Goal: Task Accomplishment & Management: Manage account settings

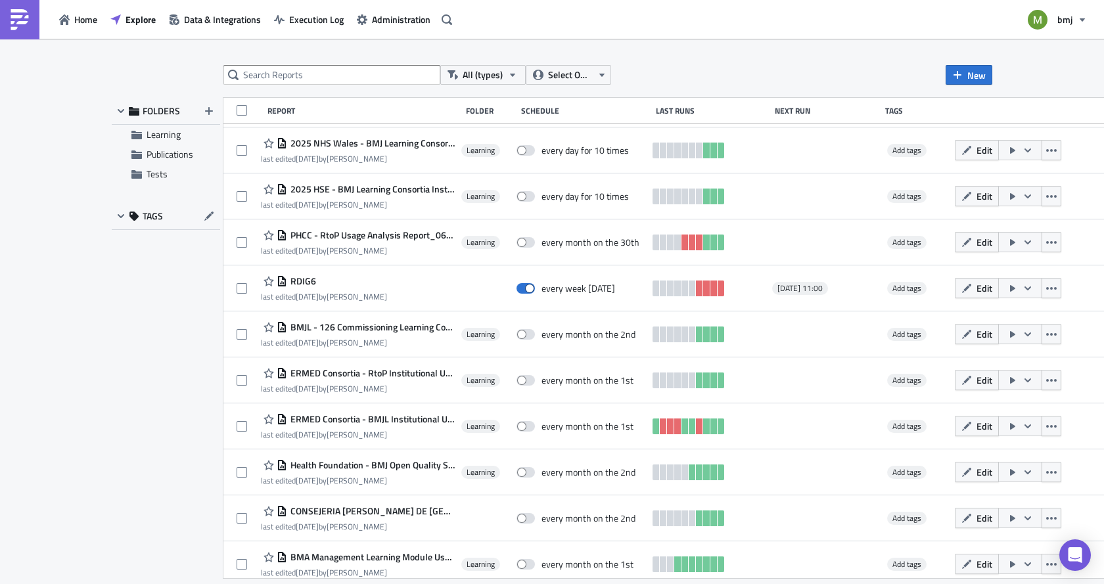
scroll to position [329, 0]
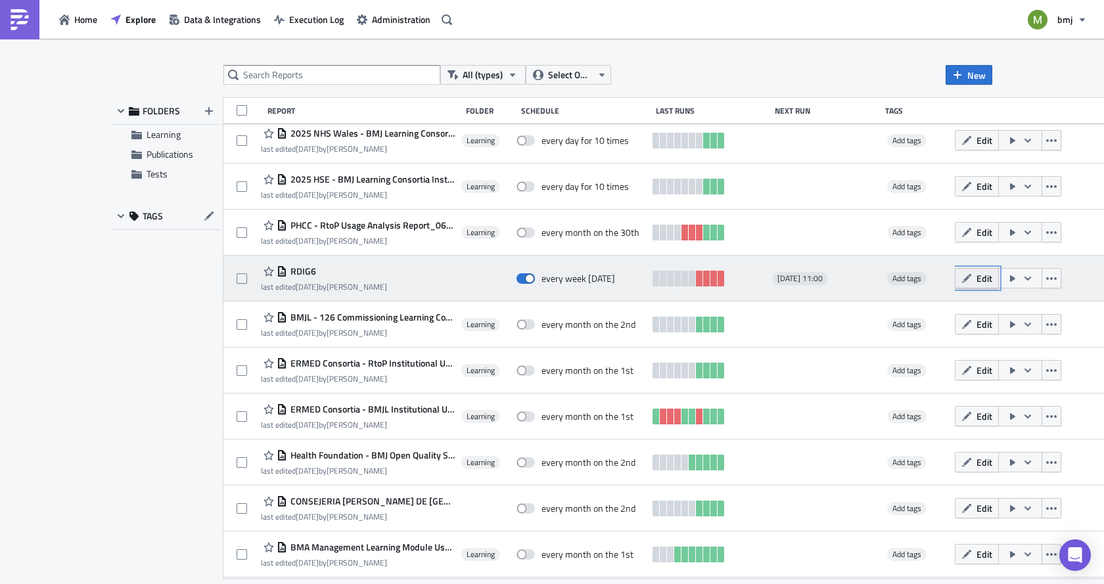
click at [966, 285] on button "Edit" at bounding box center [977, 278] width 44 height 20
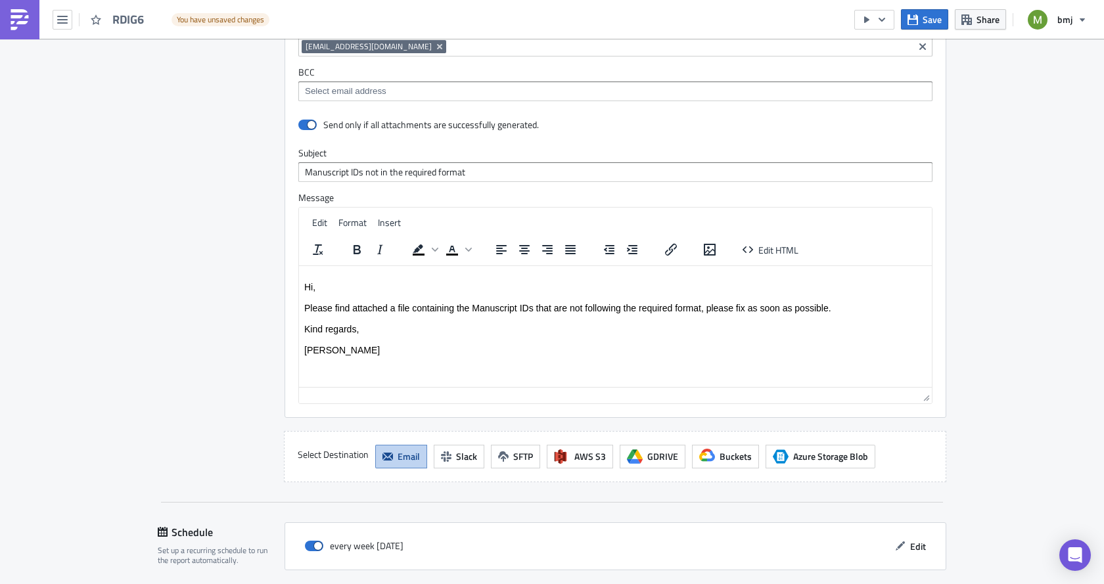
scroll to position [1113, 0]
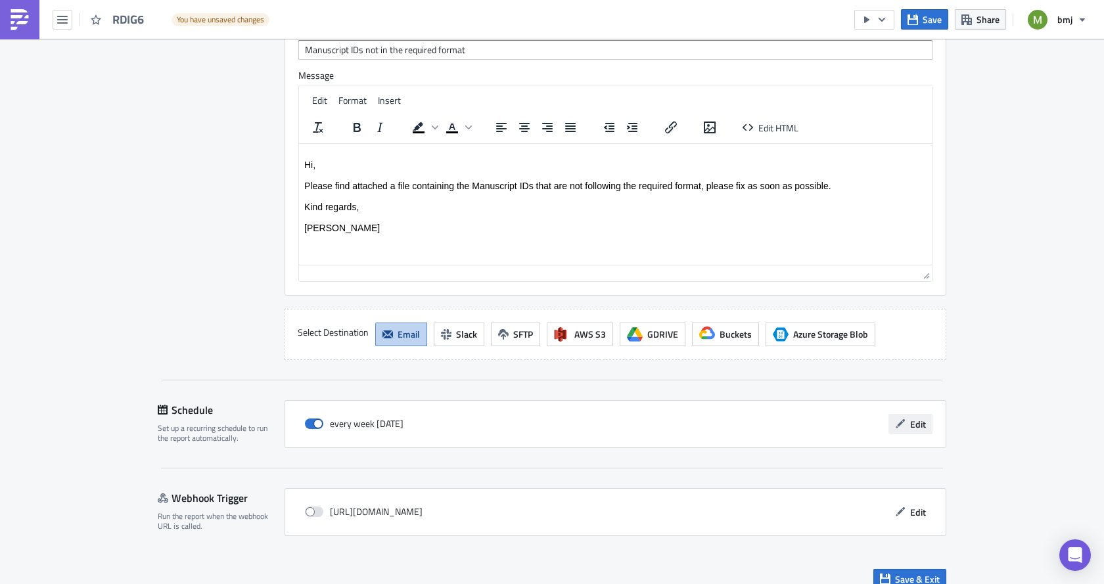
click at [917, 417] on span "Edit" at bounding box center [918, 424] width 16 height 14
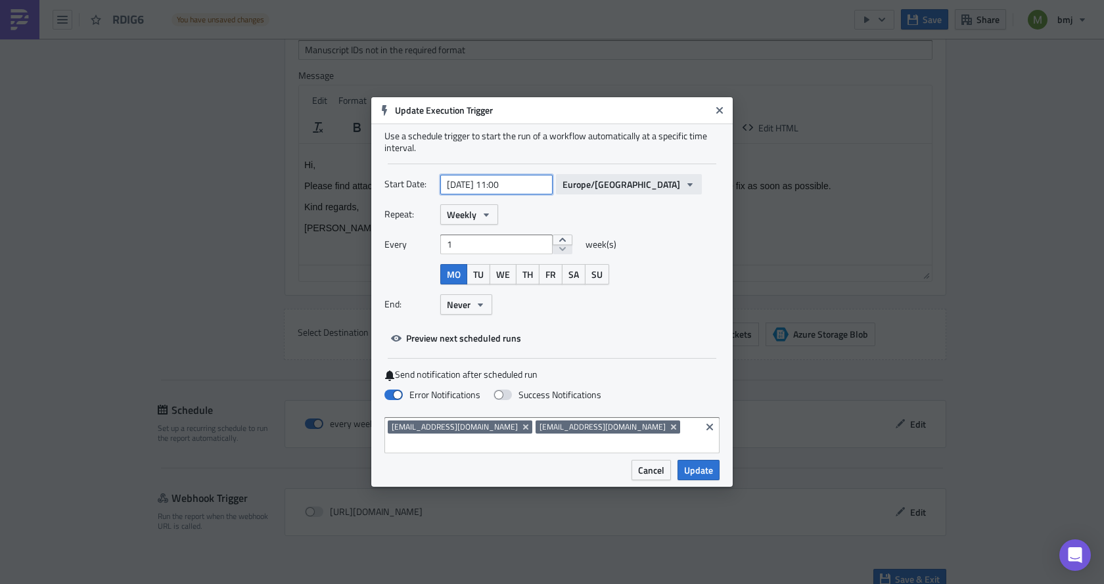
select select "7"
select select "2025"
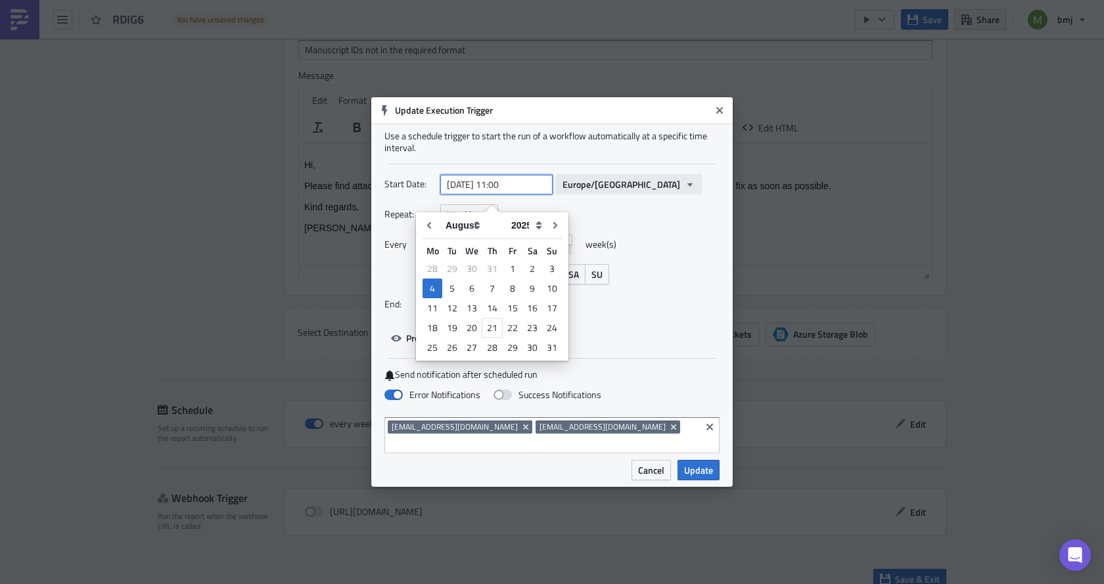
drag, startPoint x: 505, startPoint y: 193, endPoint x: 591, endPoint y: 189, distance: 85.6
click at [591, 189] on div "[DATE] 11:00 Europe/[GEOGRAPHIC_DATA]" at bounding box center [571, 184] width 262 height 20
type input "[DATE] 10:30"
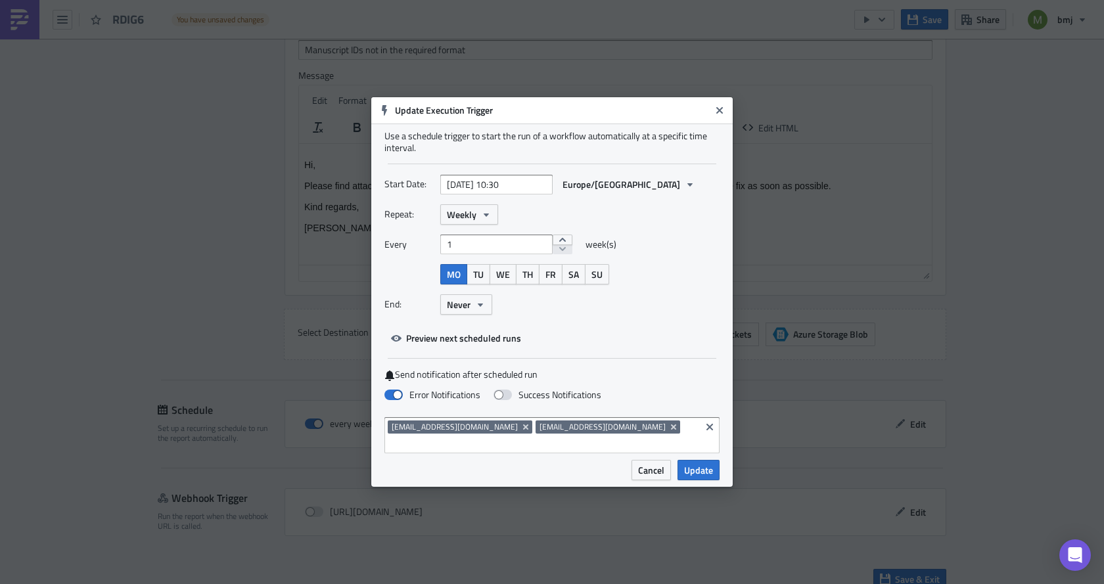
click at [677, 220] on div "Repeat: Weekly" at bounding box center [552, 214] width 335 height 20
click at [696, 463] on button "Update" at bounding box center [699, 470] width 42 height 20
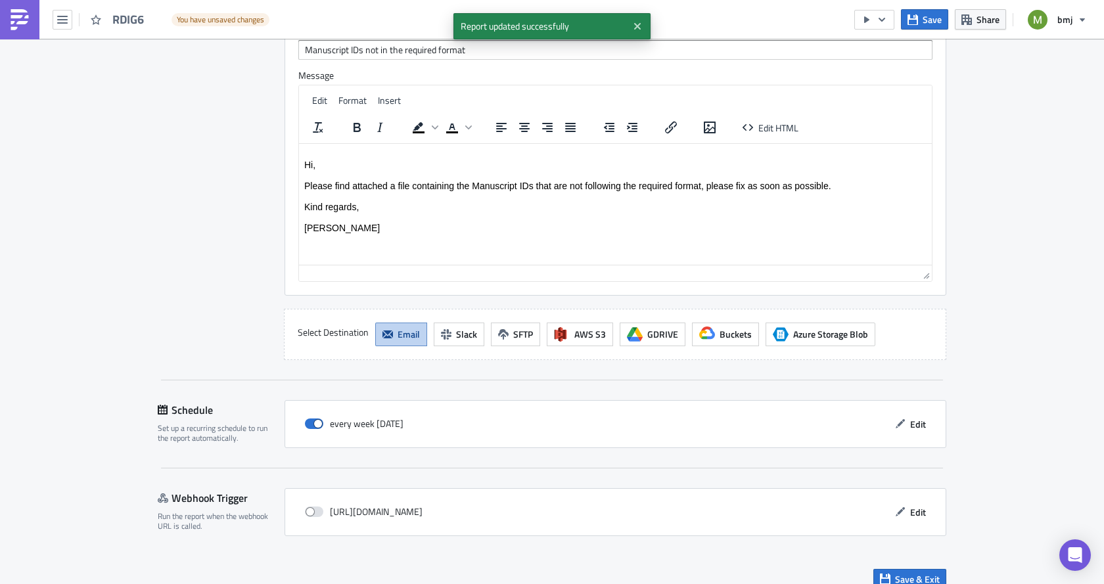
click at [906, 574] on div "Save & Exit" at bounding box center [552, 579] width 789 height 47
click at [903, 569] on button "Save & Exit" at bounding box center [910, 579] width 73 height 20
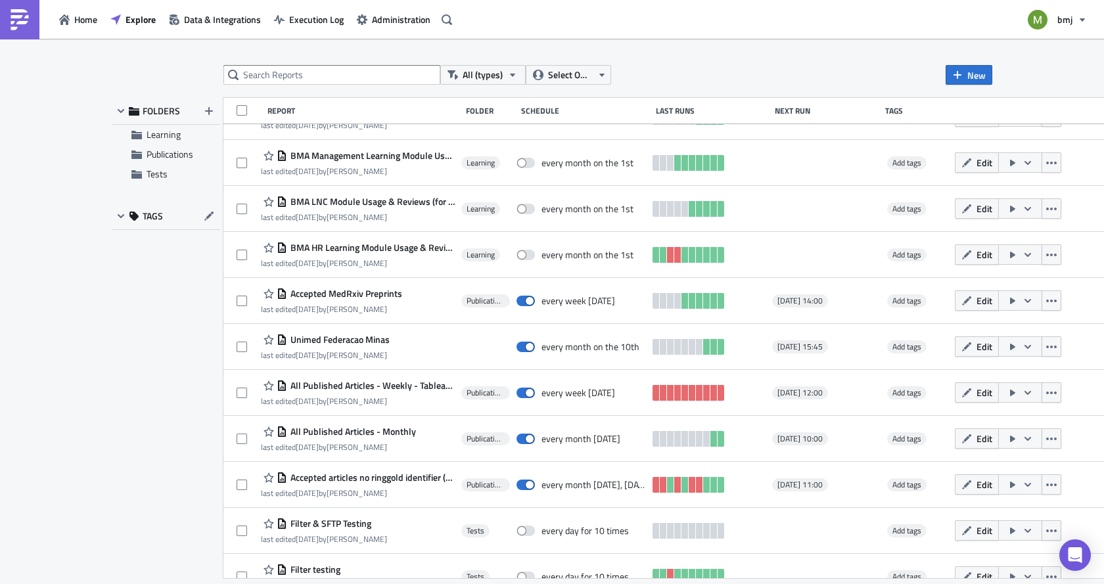
scroll to position [723, 0]
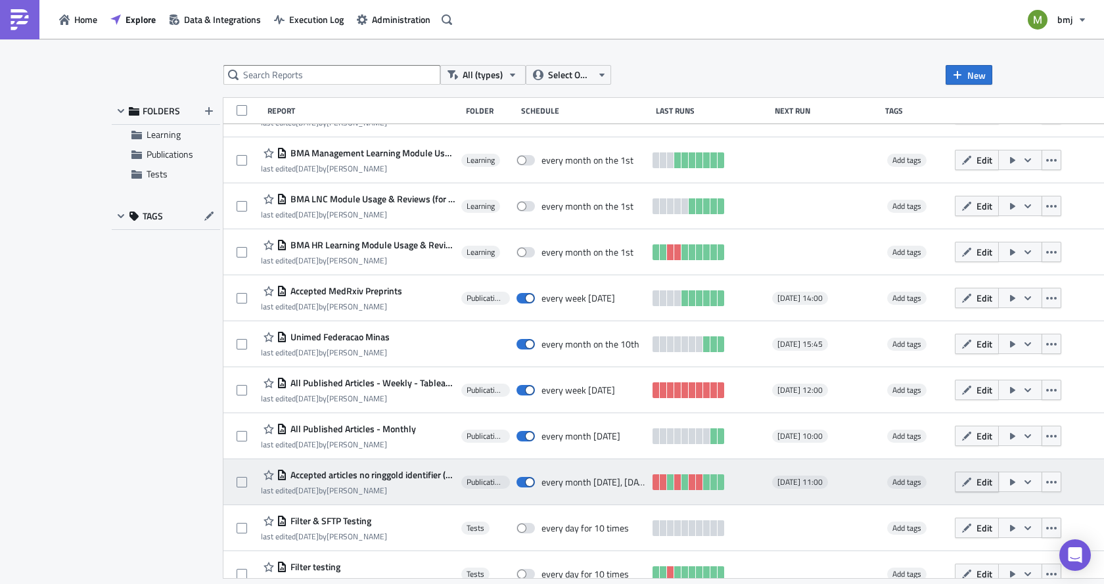
click at [962, 485] on icon "button" at bounding box center [967, 482] width 11 height 11
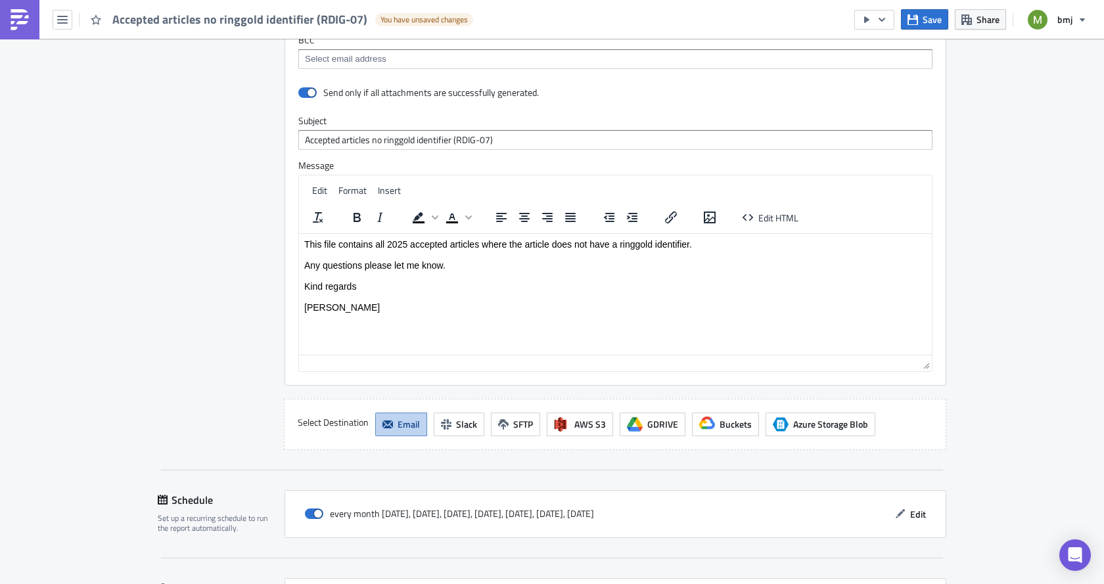
scroll to position [1279, 0]
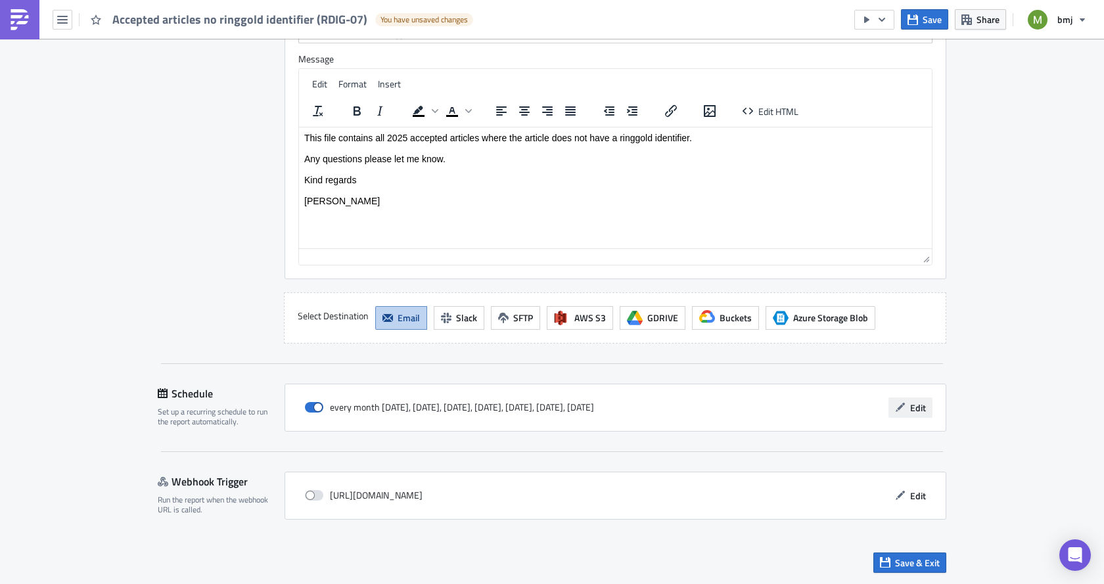
click at [903, 403] on button "Edit" at bounding box center [911, 408] width 44 height 20
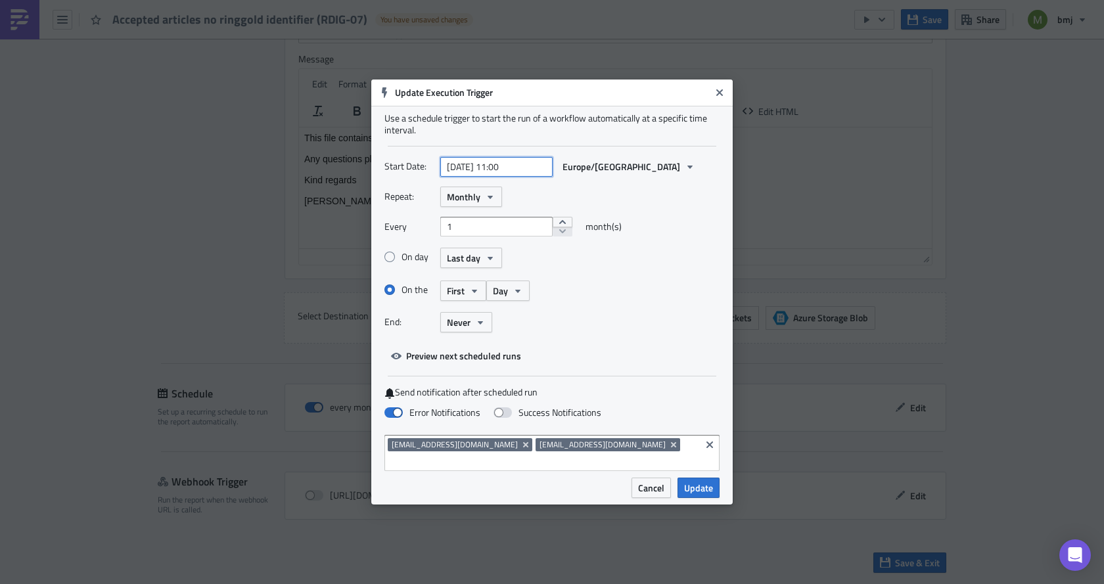
select select "4"
select select "2025"
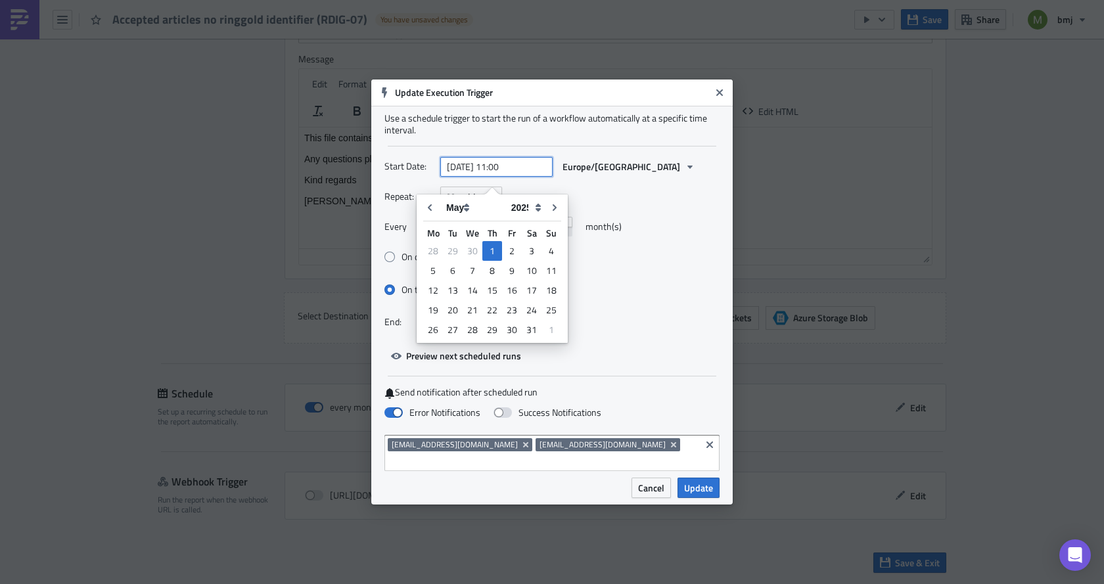
drag, startPoint x: 505, startPoint y: 169, endPoint x: 596, endPoint y: 187, distance: 93.1
click at [594, 185] on div "Start Date: [DATE] 11:00 [GEOGRAPHIC_DATA]/[GEOGRAPHIC_DATA]" at bounding box center [552, 171] width 335 height 30
type input "[DATE] 10:30"
click at [685, 218] on div "Repeat: Monthly Every 1 month(s) On day Last day On the First Day End: Never" at bounding box center [552, 265] width 335 height 156
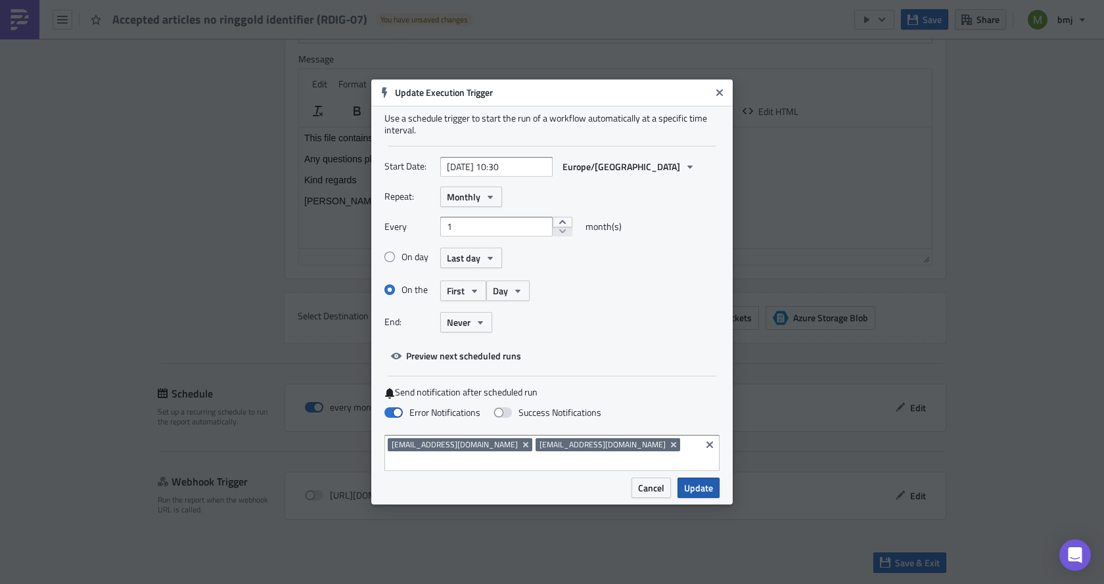
click at [712, 481] on span "Update" at bounding box center [698, 488] width 29 height 14
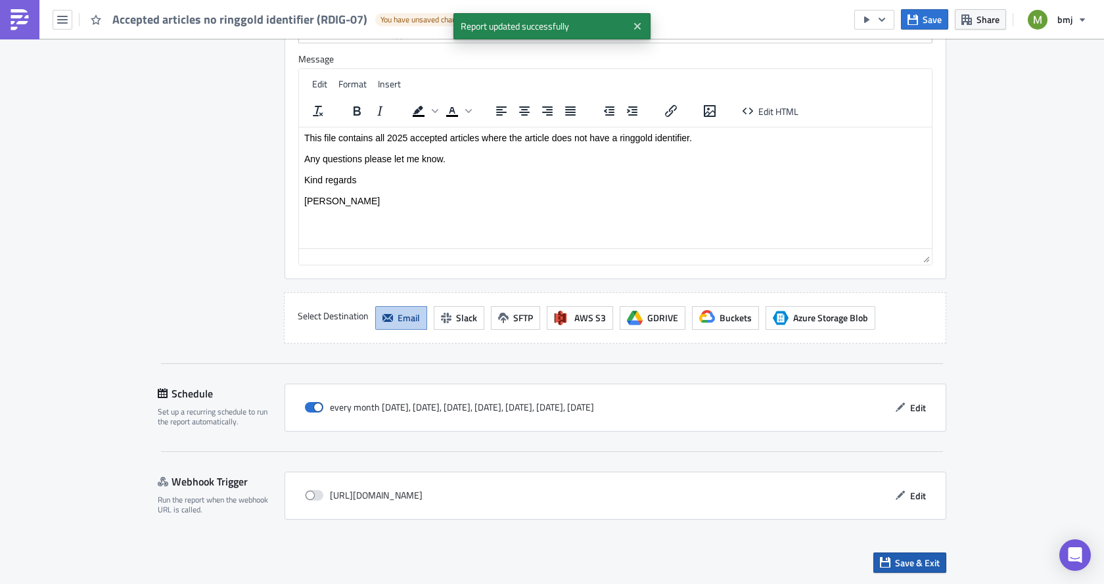
click at [887, 567] on button "Save & Exit" at bounding box center [910, 563] width 73 height 20
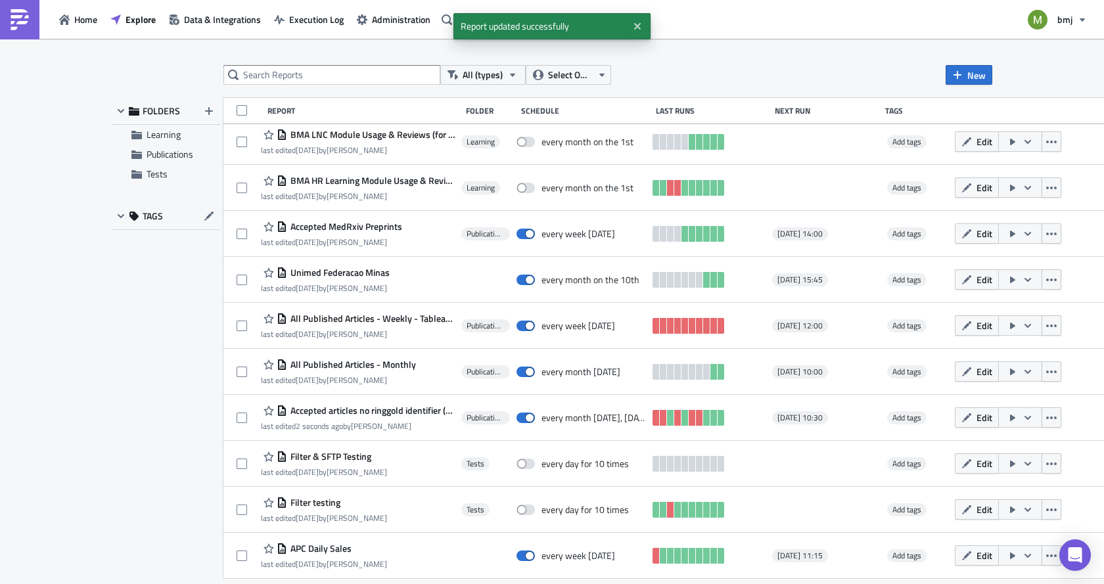
scroll to position [788, 0]
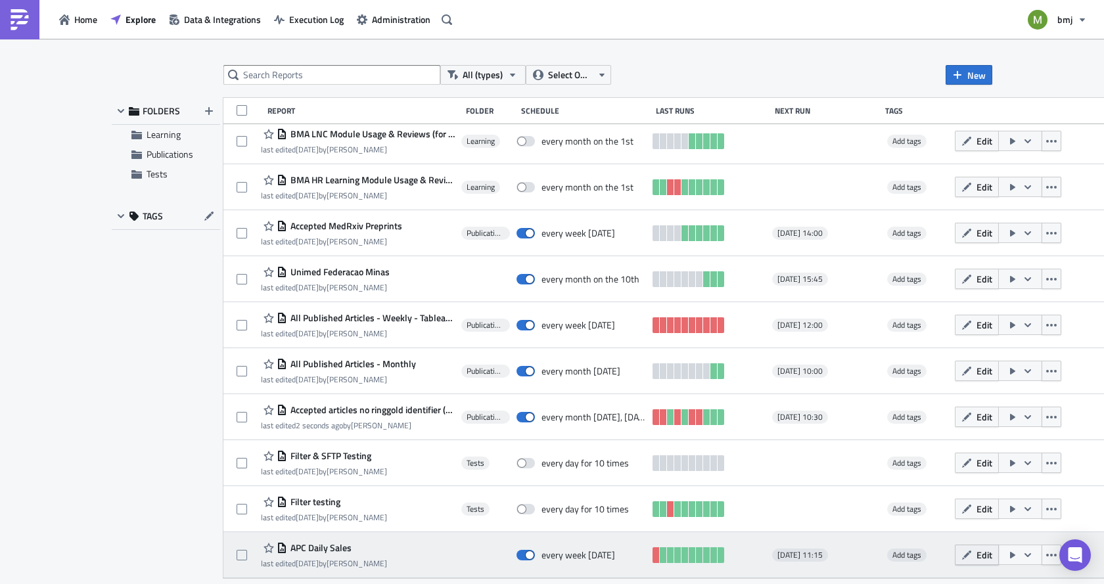
click at [980, 557] on span "Edit" at bounding box center [985, 555] width 16 height 14
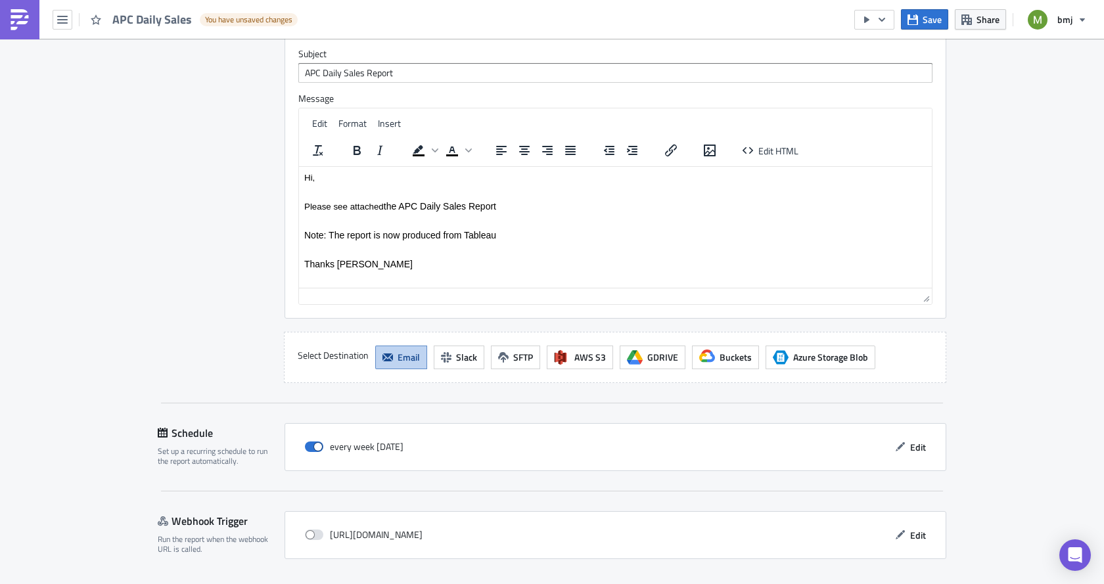
scroll to position [1800, 0]
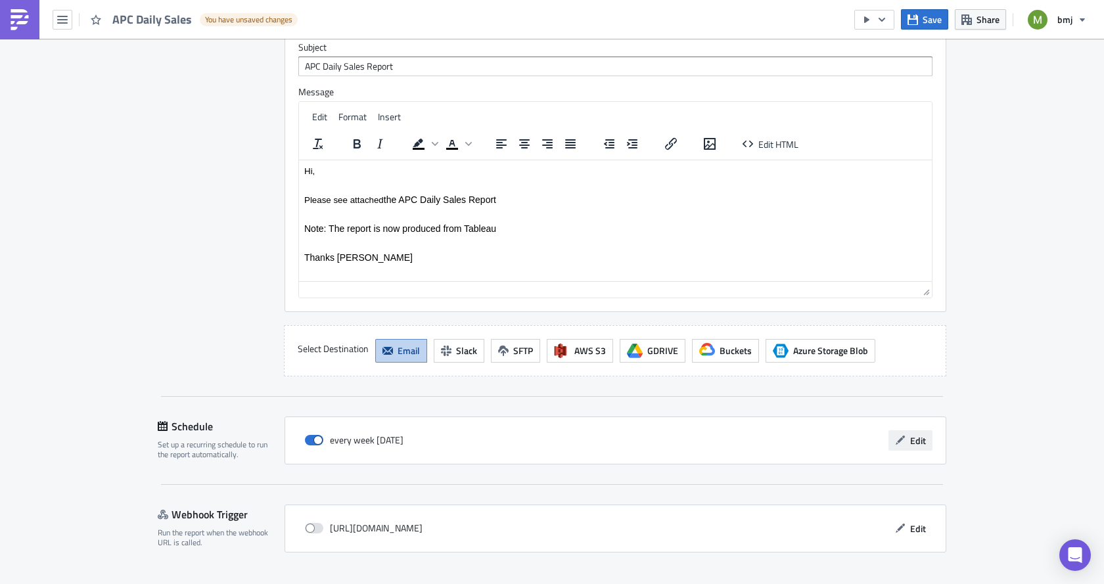
click at [916, 434] on span "Edit" at bounding box center [918, 441] width 16 height 14
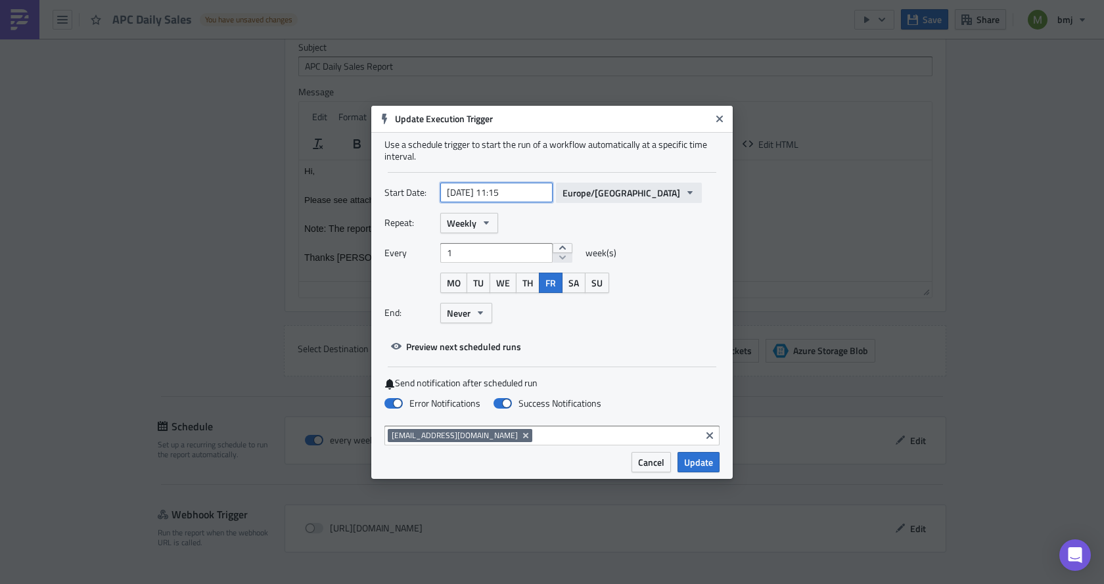
select select "4"
select select "2025"
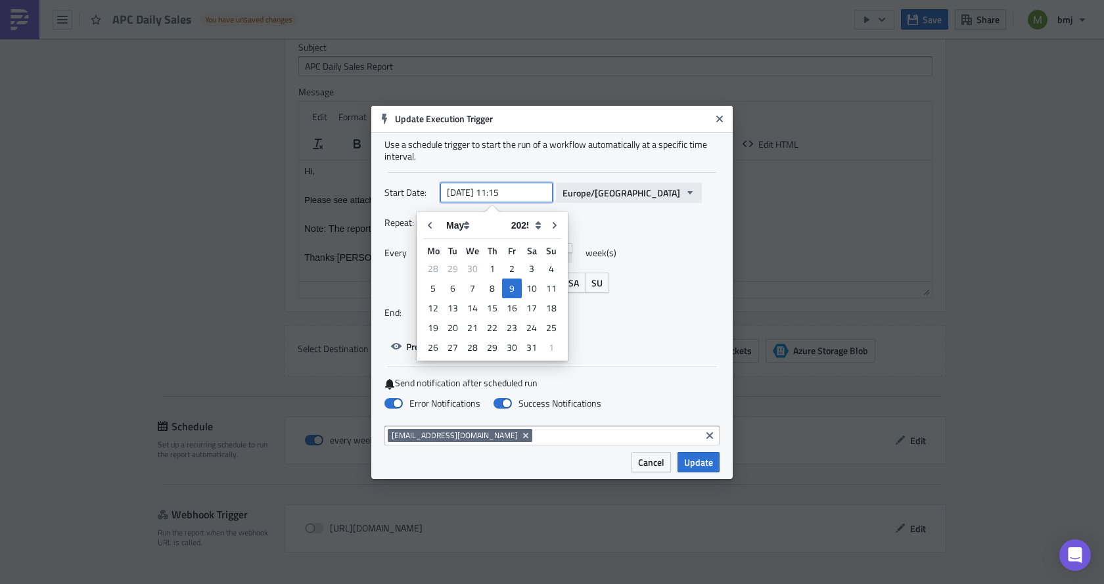
drag, startPoint x: 505, startPoint y: 188, endPoint x: 614, endPoint y: 183, distance: 108.6
click at [614, 183] on div "[DATE] 11:15 Europe/[GEOGRAPHIC_DATA]" at bounding box center [571, 193] width 262 height 20
type input "[DATE] 10:30"
click at [680, 279] on div "MO TU WE TH FR SA SU" at bounding box center [579, 283] width 279 height 20
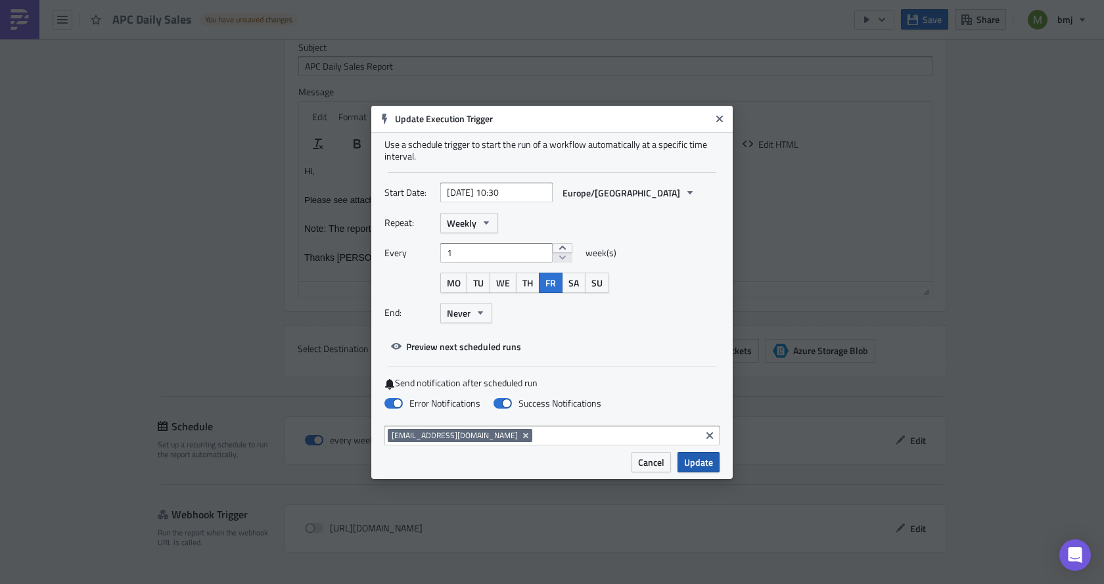
click at [701, 463] on span "Update" at bounding box center [698, 463] width 29 height 14
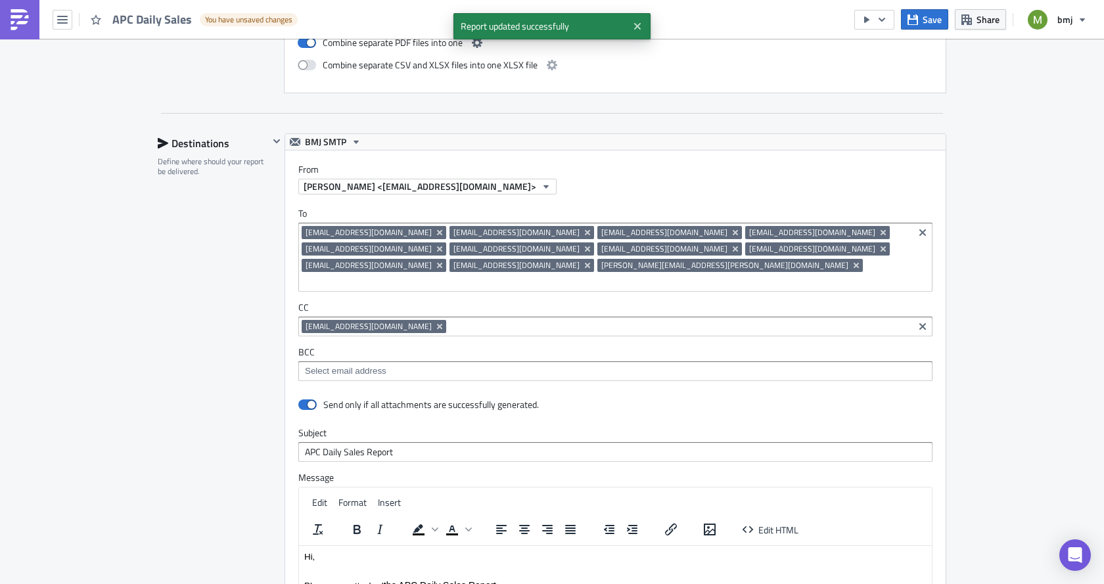
scroll to position [1405, 0]
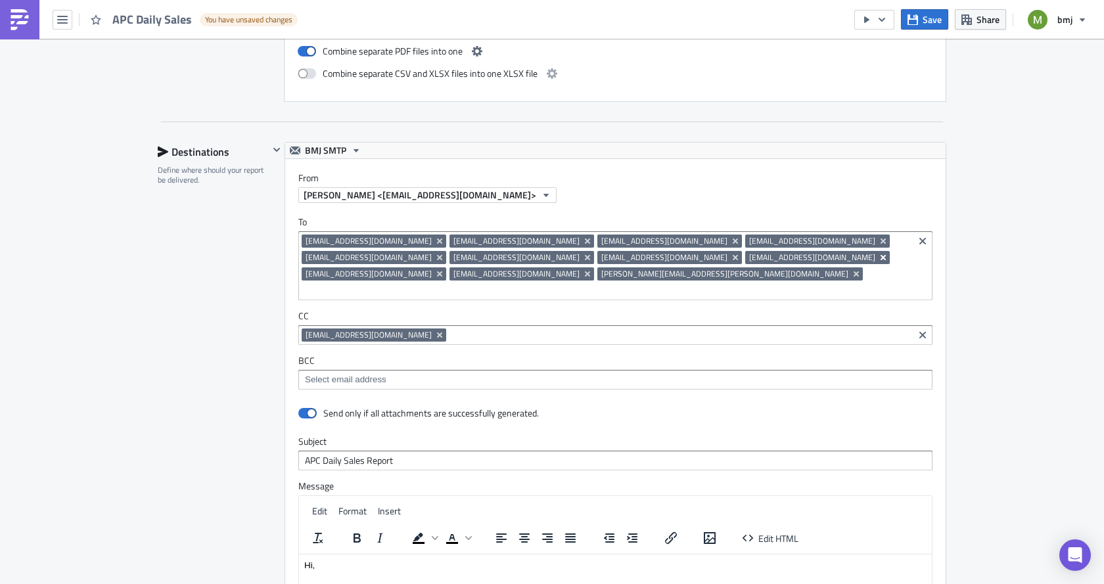
click at [878, 256] on icon "Remove Tag" at bounding box center [883, 257] width 11 height 11
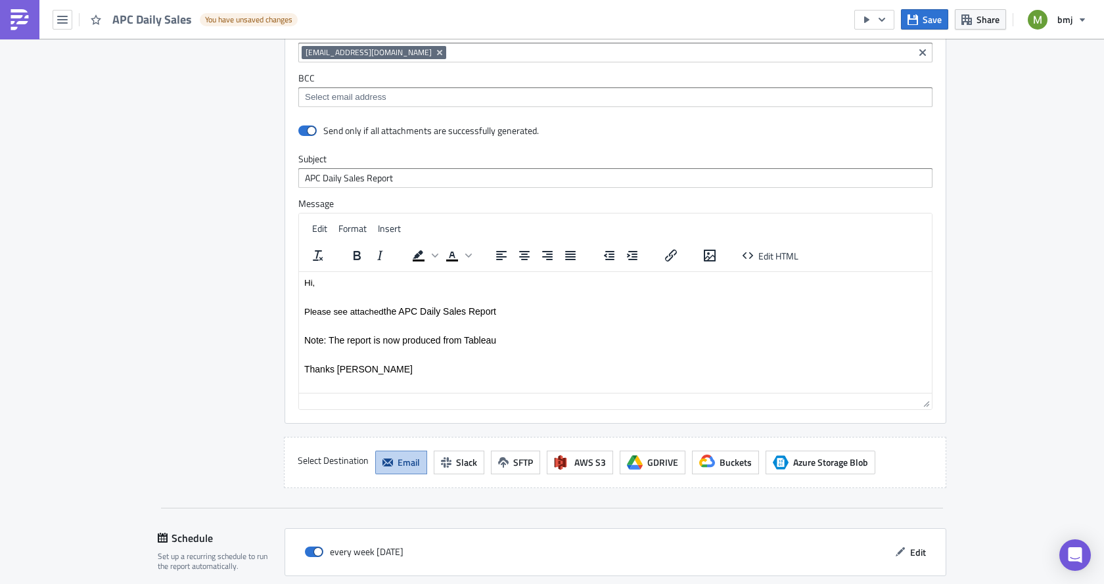
scroll to position [1800, 0]
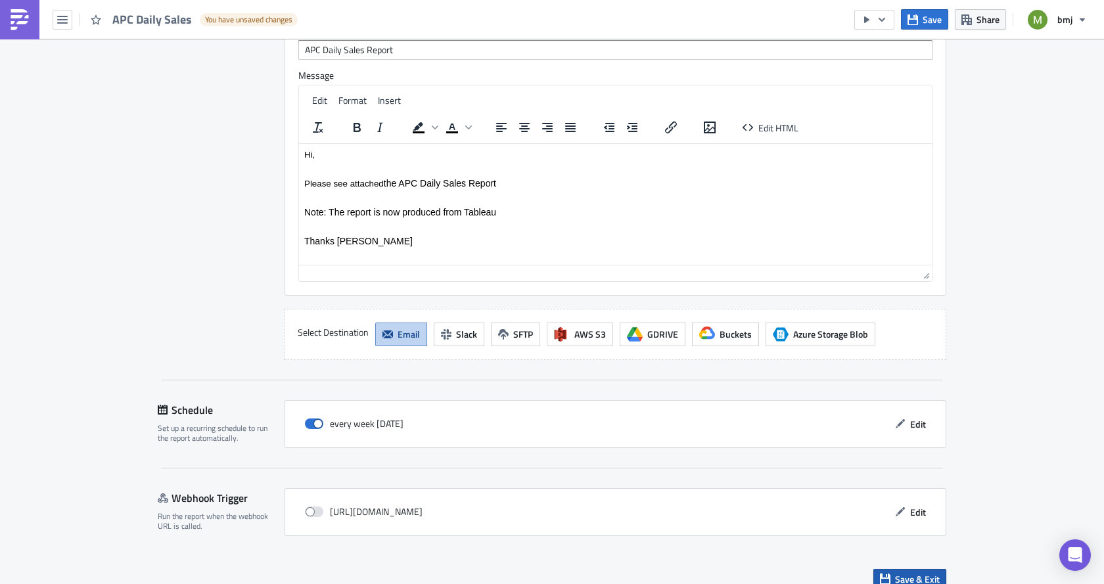
click at [895, 573] on span "Save & Exit" at bounding box center [917, 580] width 45 height 14
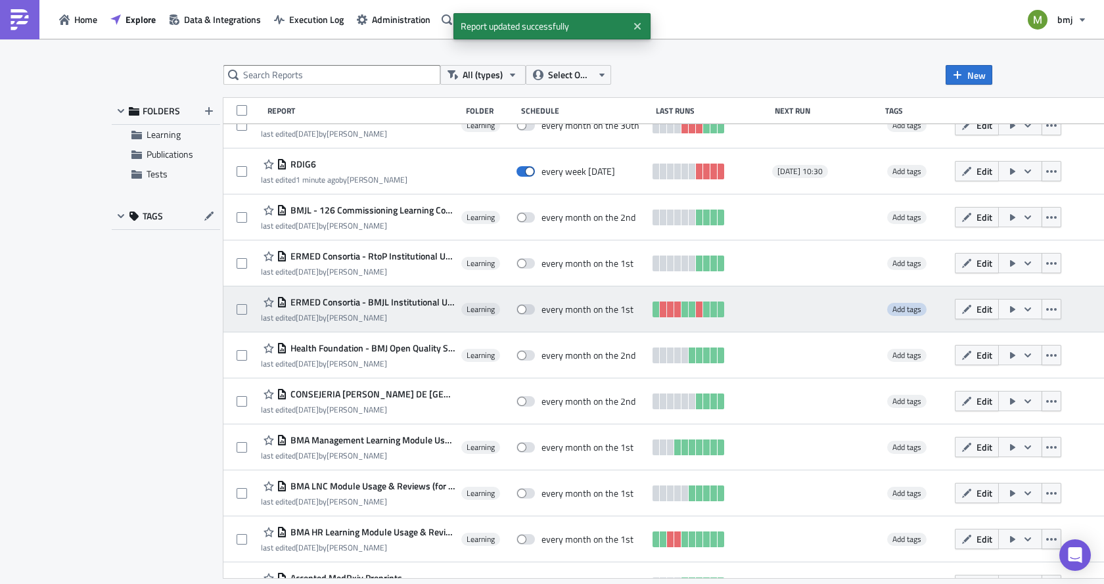
scroll to position [788, 0]
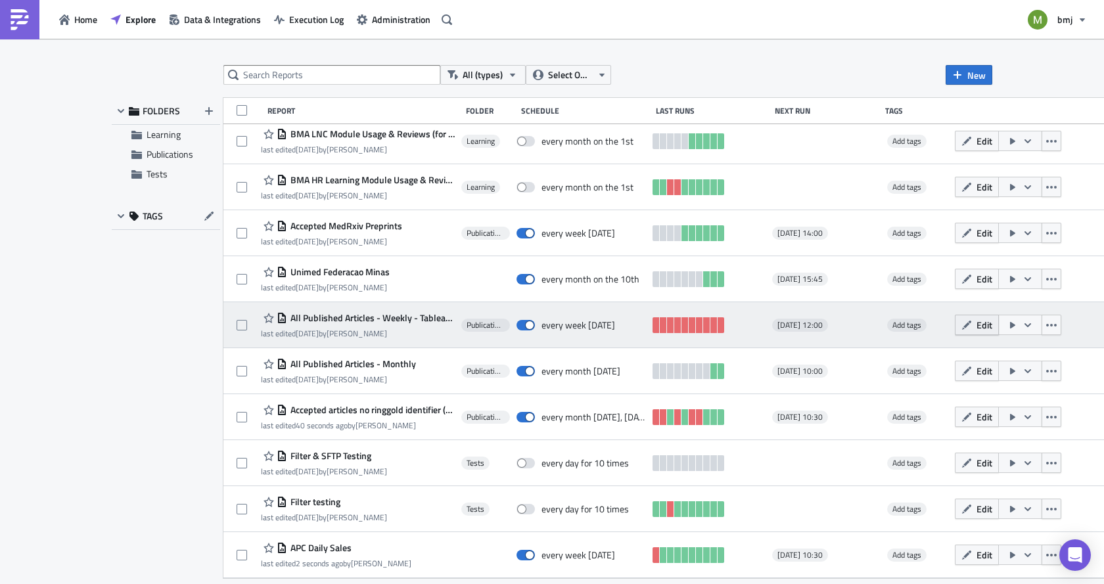
click at [962, 323] on icon "button" at bounding box center [966, 324] width 9 height 9
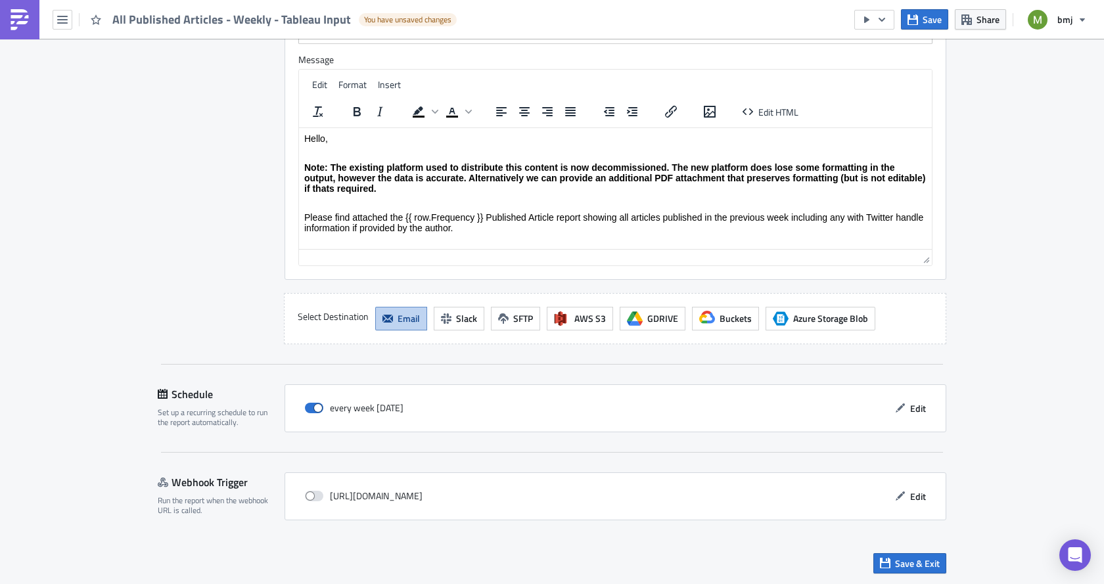
scroll to position [1345, 0]
click at [910, 408] on span "Edit" at bounding box center [918, 408] width 16 height 14
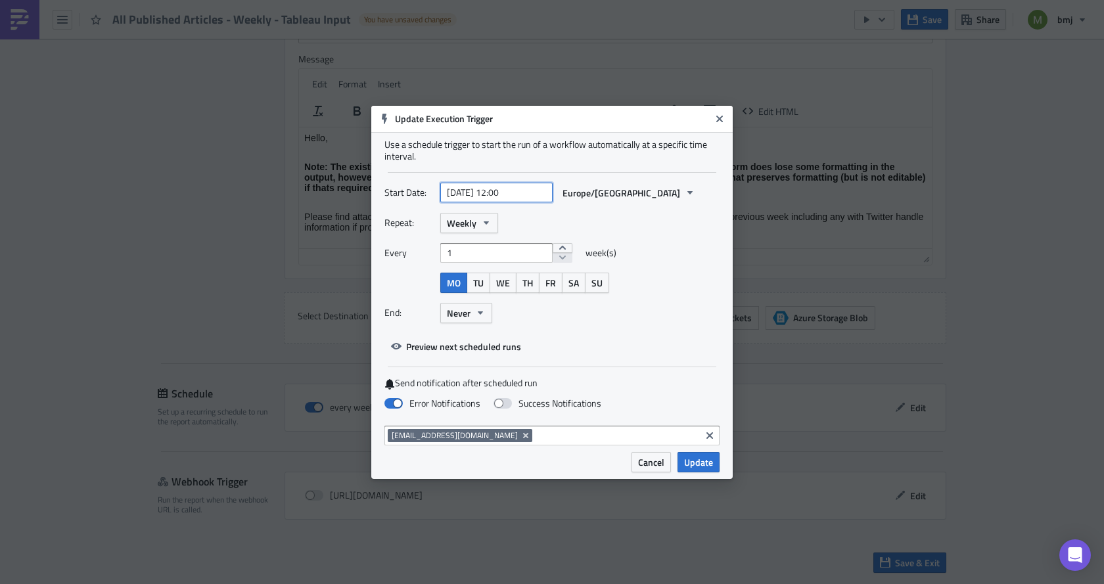
click at [504, 192] on input "[DATE] 12:00" at bounding box center [496, 193] width 112 height 20
select select "6"
select select "2025"
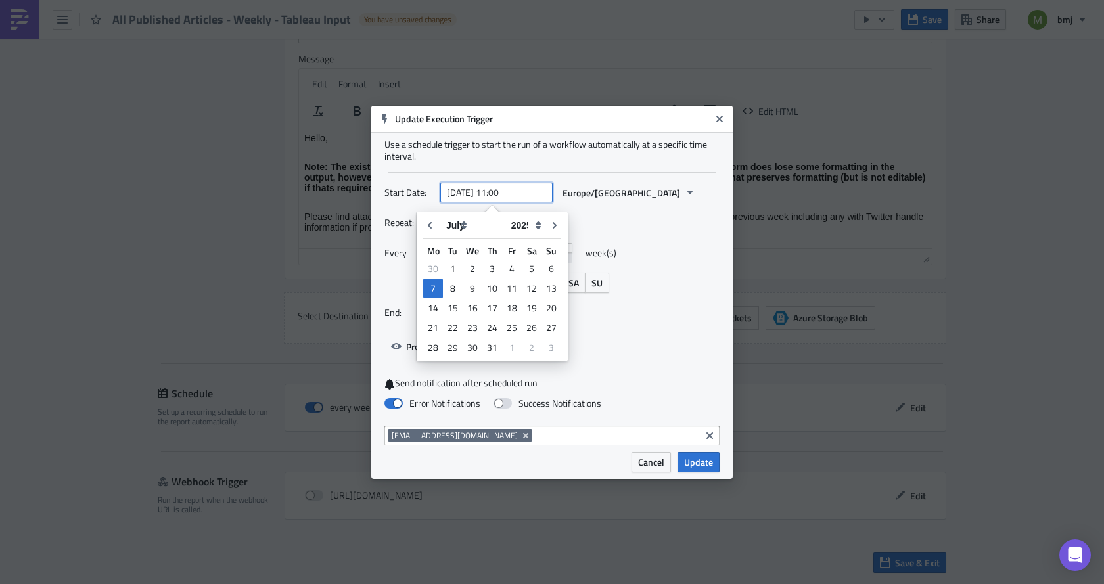
type input "[DATE] 11:00"
click at [681, 235] on div "Repeat: Weekly Every 1 week(s) MO TU WE TH FR SA SU End: Never" at bounding box center [552, 273] width 335 height 120
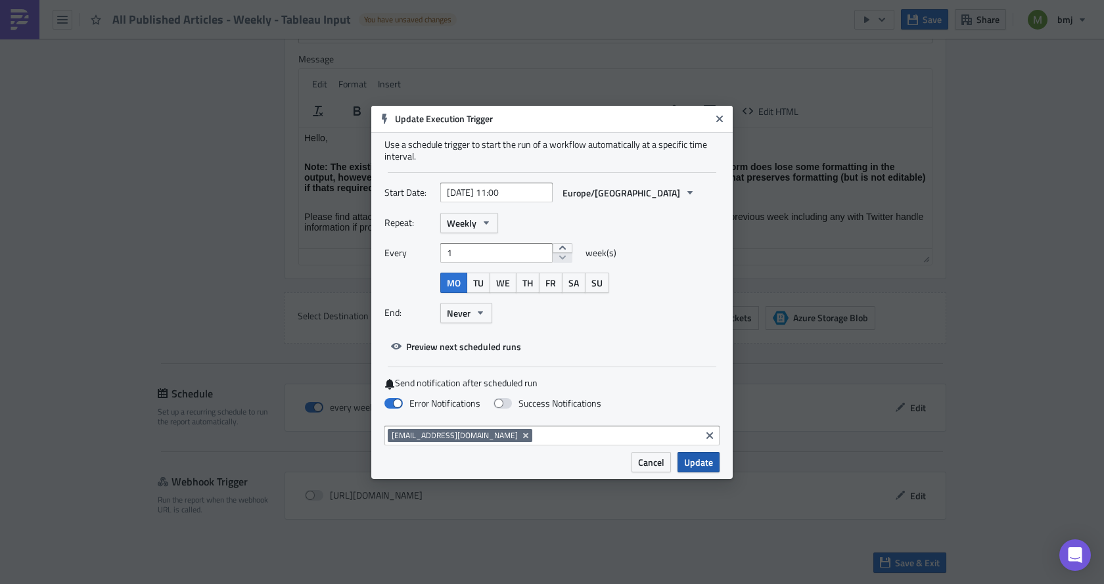
click at [701, 456] on span "Update" at bounding box center [698, 463] width 29 height 14
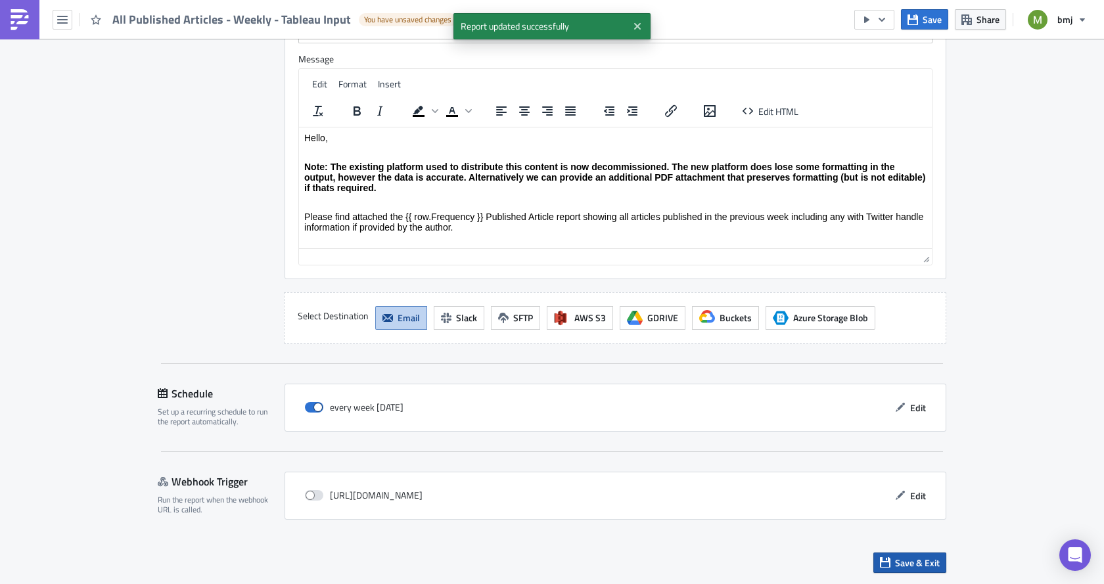
click at [905, 566] on span "Save & Exit" at bounding box center [917, 563] width 45 height 14
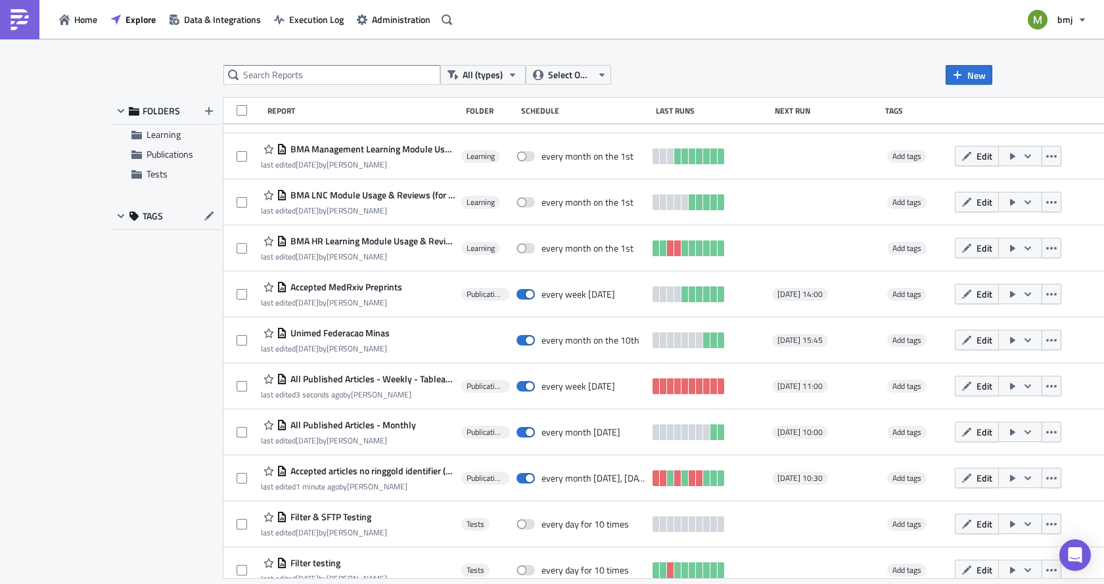
scroll to position [788, 0]
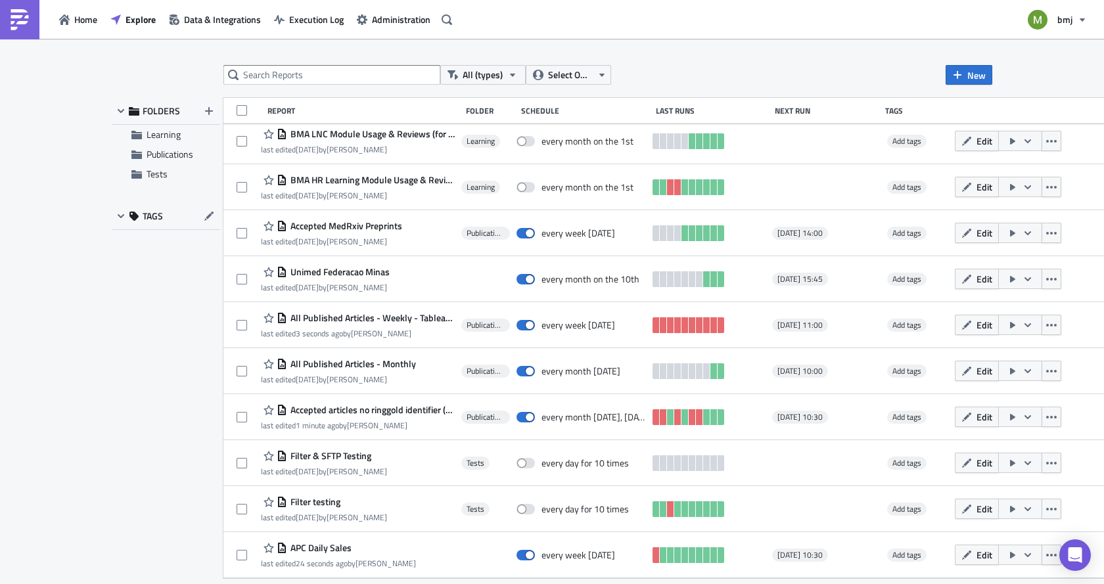
click at [962, 369] on icon "button" at bounding box center [967, 371] width 11 height 11
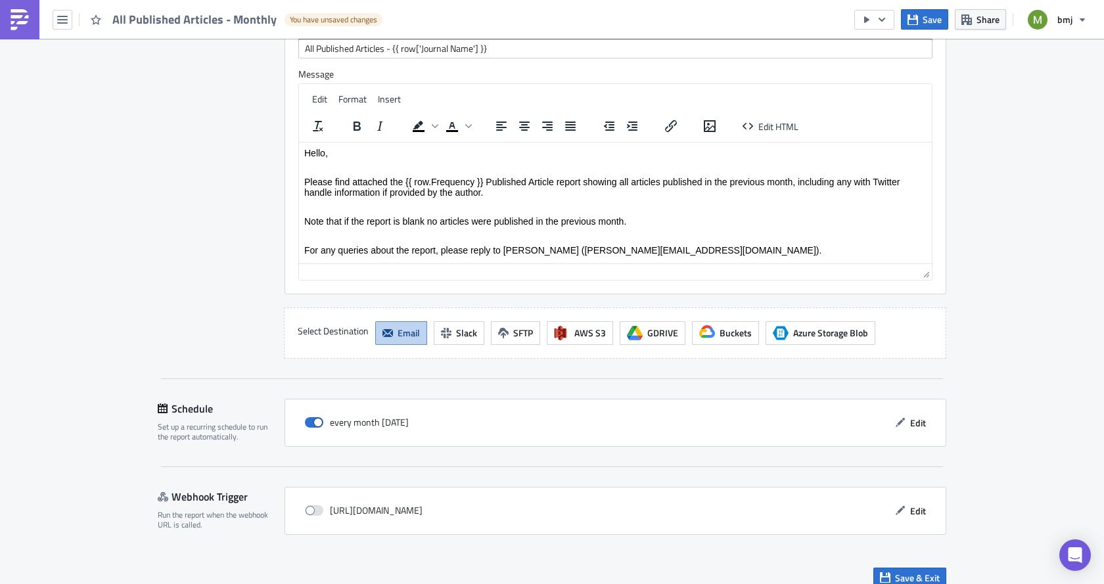
scroll to position [1323, 0]
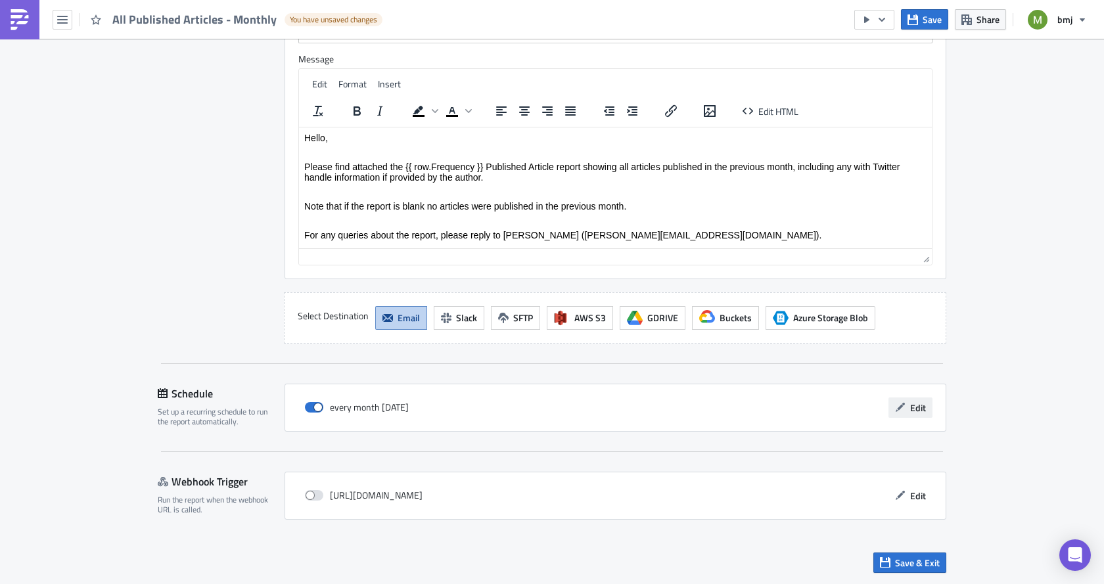
click at [910, 407] on span "Edit" at bounding box center [918, 408] width 16 height 14
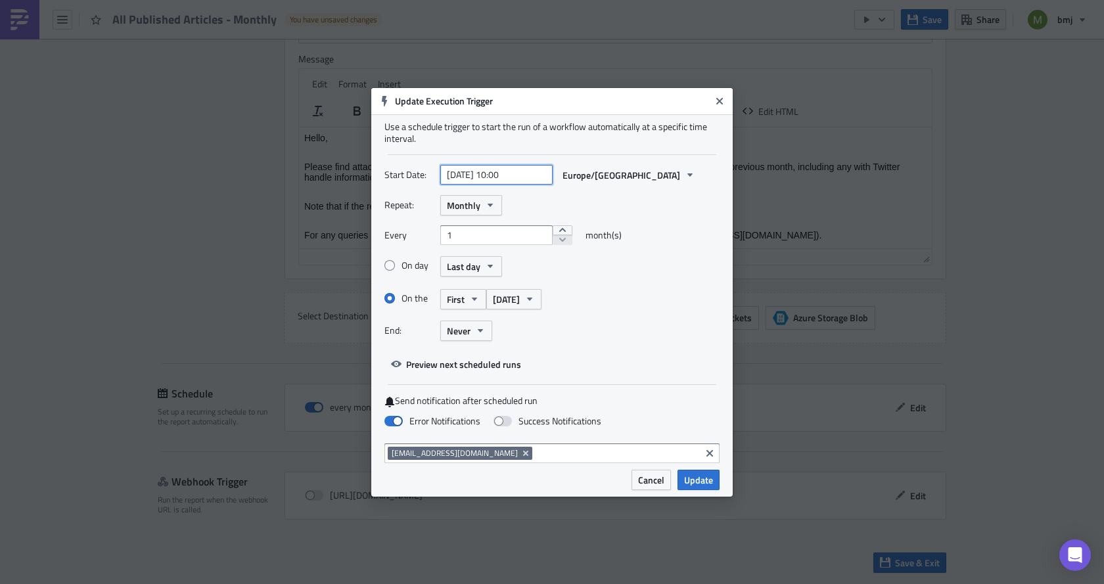
click at [504, 178] on input "[DATE] 10:00" at bounding box center [496, 175] width 112 height 20
select select "6"
select select "2025"
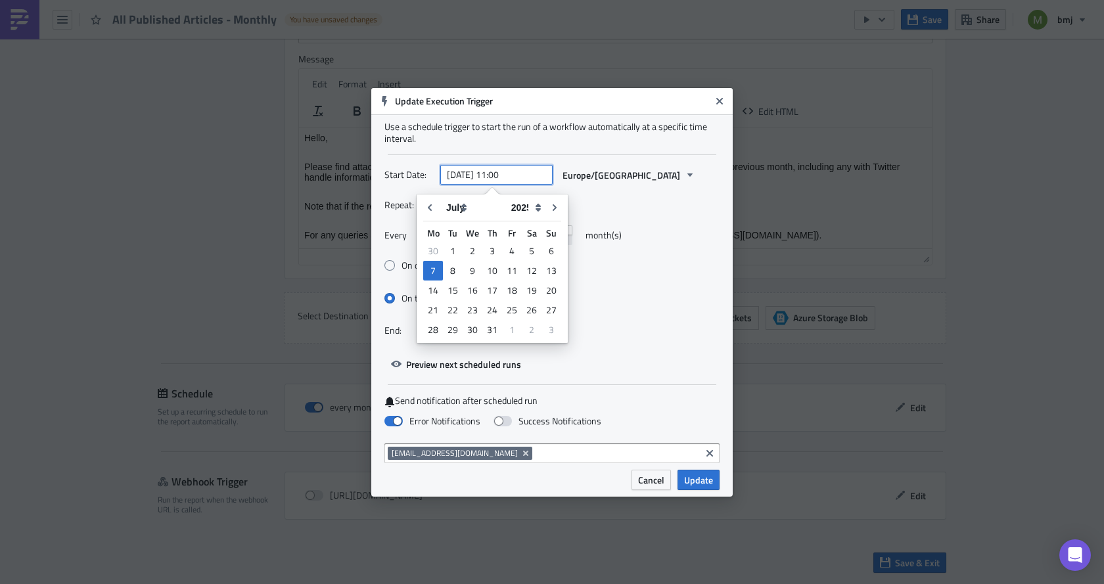
type input "[DATE] 11:00"
click at [669, 232] on div "Every 1 month(s)" at bounding box center [552, 240] width 335 height 30
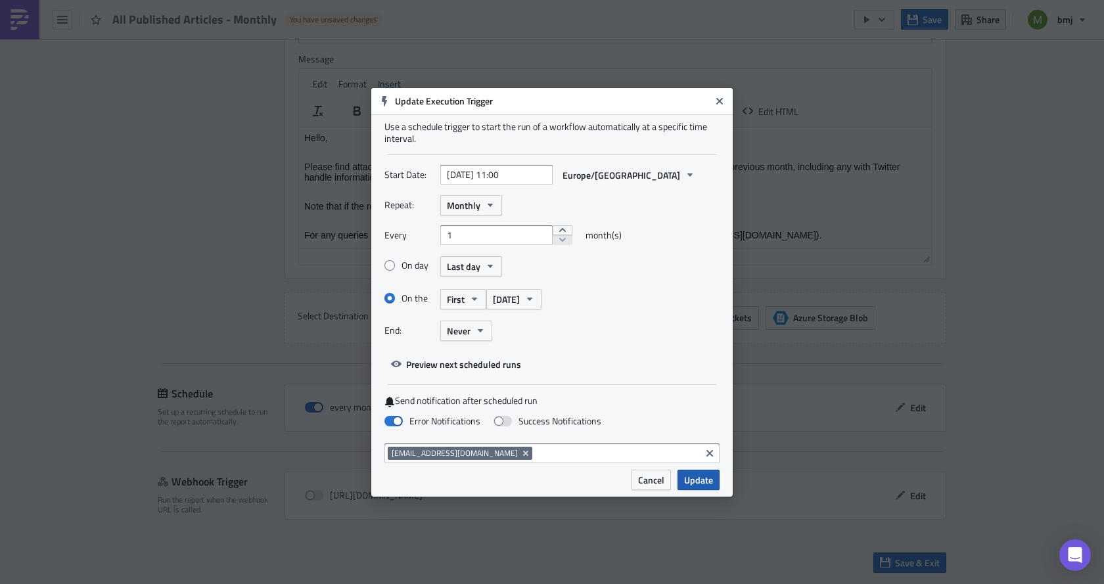
click at [686, 476] on span "Update" at bounding box center [698, 480] width 29 height 14
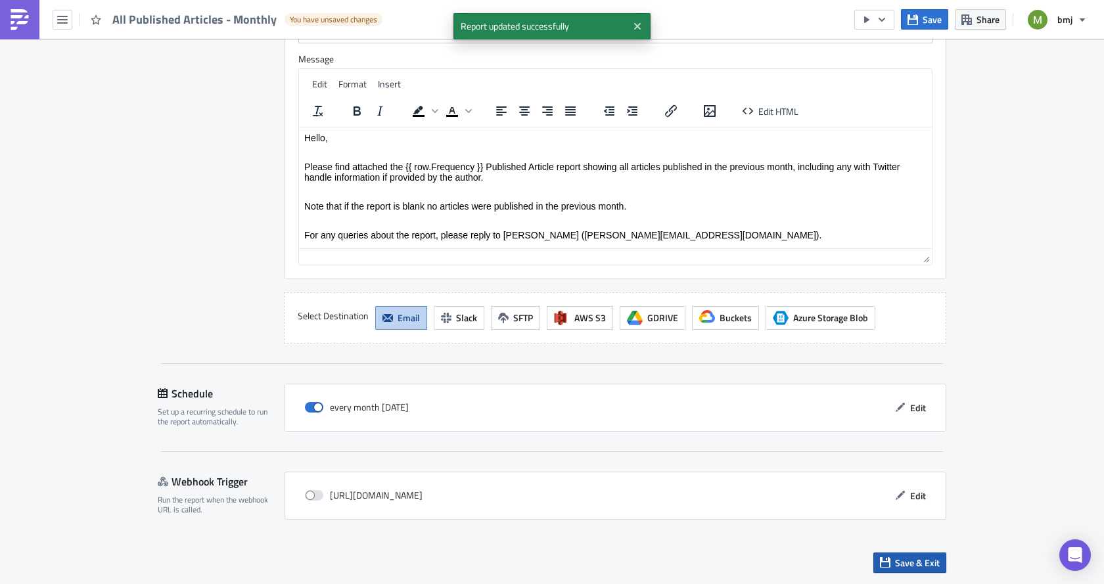
click at [899, 567] on span "Save & Exit" at bounding box center [917, 563] width 45 height 14
